Goal: Information Seeking & Learning: Learn about a topic

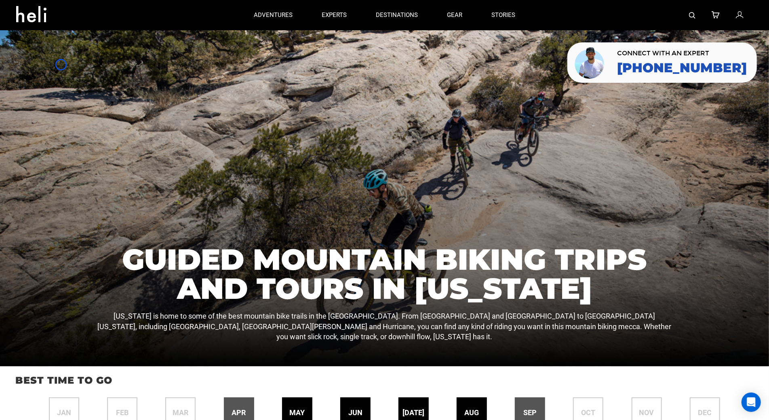
click at [61, 65] on div at bounding box center [384, 198] width 769 height 336
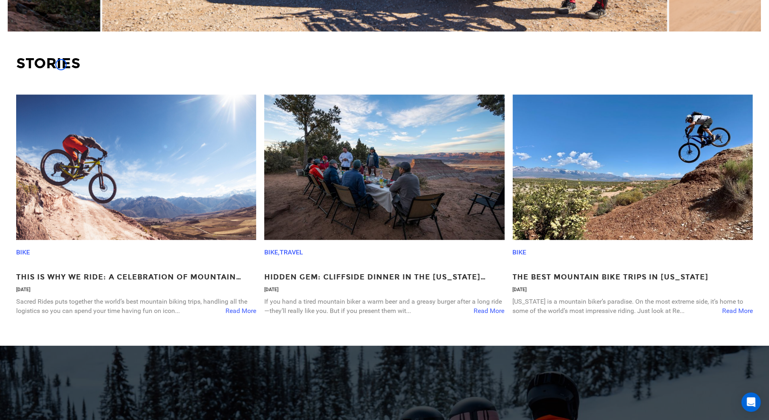
scroll to position [1630, 0]
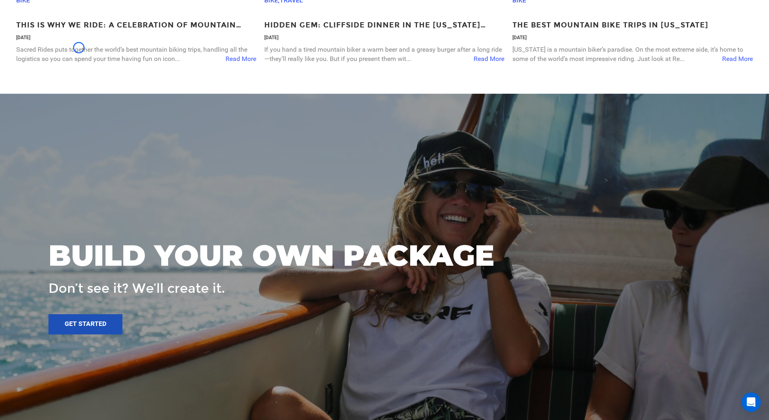
click at [79, 48] on p "Sacred Rides puts together the world’s best mountain biking trips, handling all…" at bounding box center [136, 54] width 240 height 19
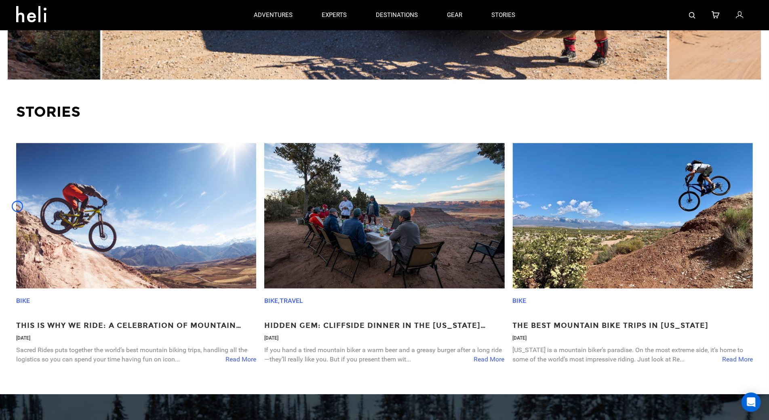
click at [17, 207] on img at bounding box center [136, 215] width 240 height 145
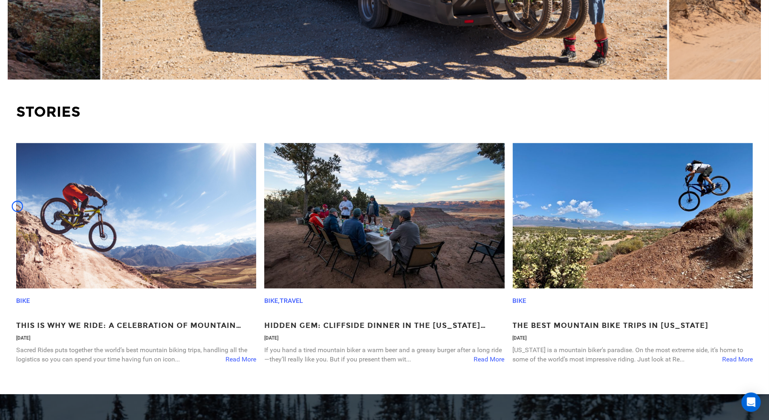
scroll to position [1978, 0]
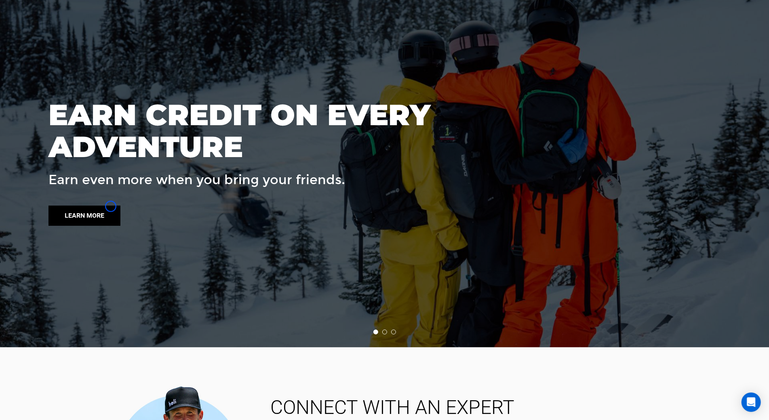
click at [111, 207] on link "Learn more" at bounding box center [84, 216] width 72 height 20
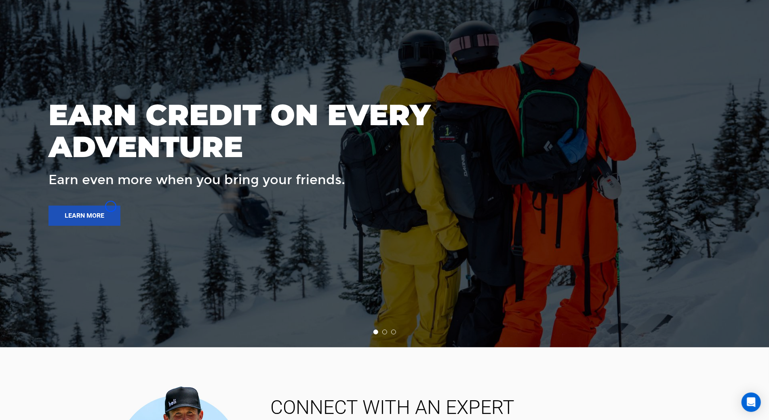
click at [50, 45] on div at bounding box center [385, 158] width 770 height 378
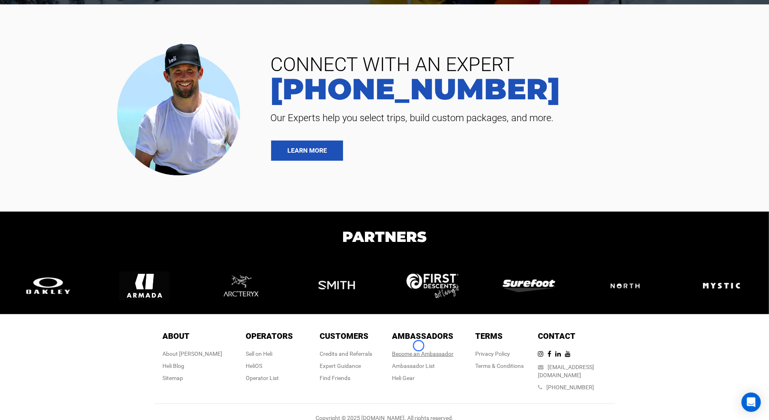
click at [419, 351] on link "Become an Ambassador" at bounding box center [422, 354] width 61 height 6
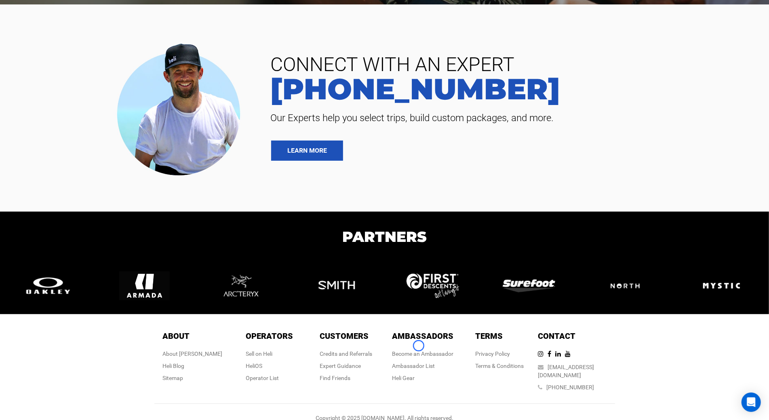
click at [70, 48] on div at bounding box center [132, 108] width 252 height 143
